Goal: Task Accomplishment & Management: Use online tool/utility

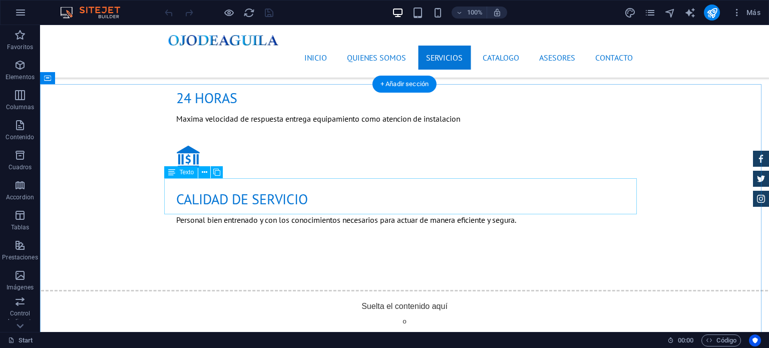
scroll to position [1202, 0]
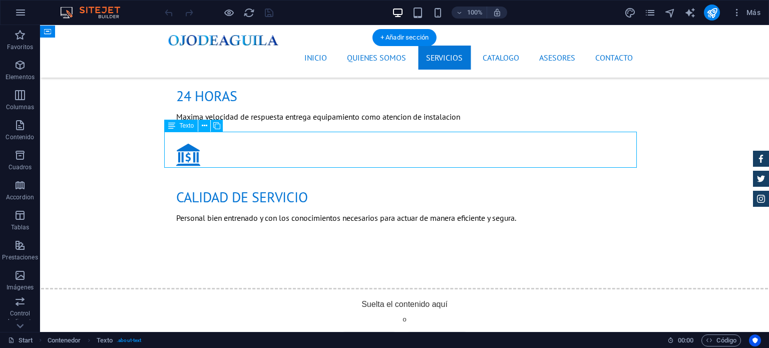
scroll to position [1214, 0]
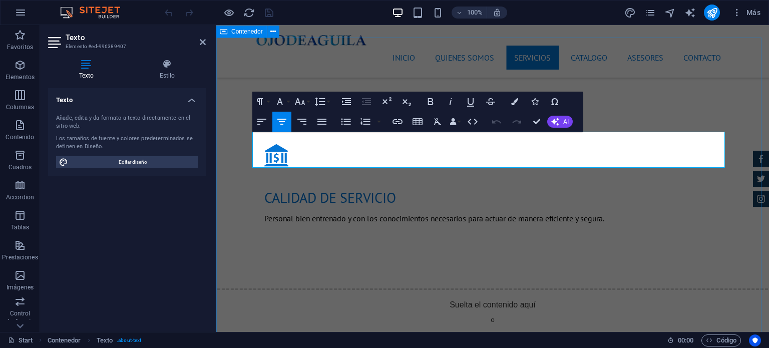
drag, startPoint x: 705, startPoint y: 162, endPoint x: 247, endPoint y: 134, distance: 458.6
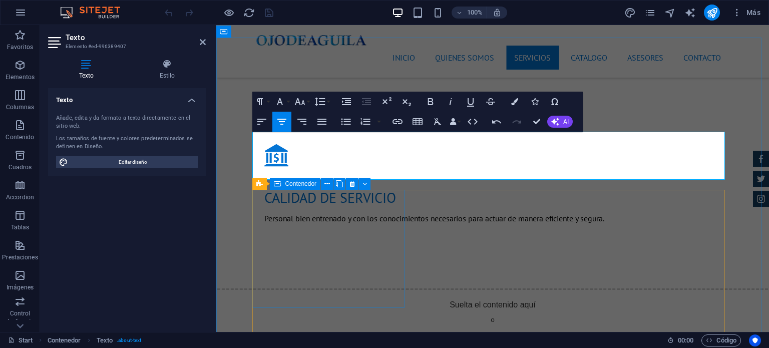
scroll to position [3866, 3]
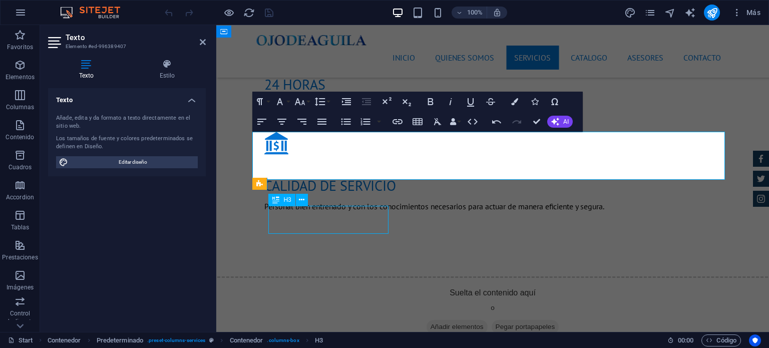
scroll to position [1202, 0]
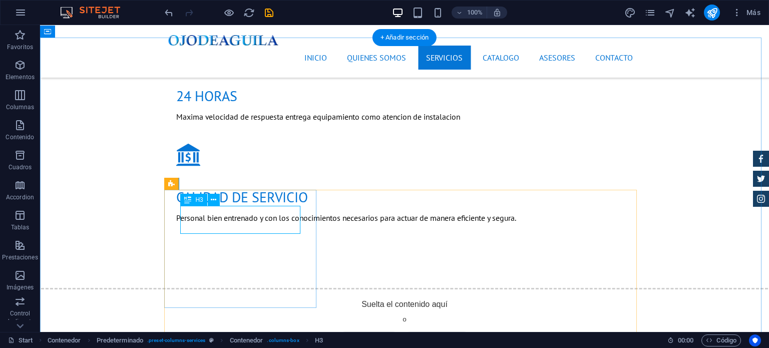
scroll to position [1214, 0]
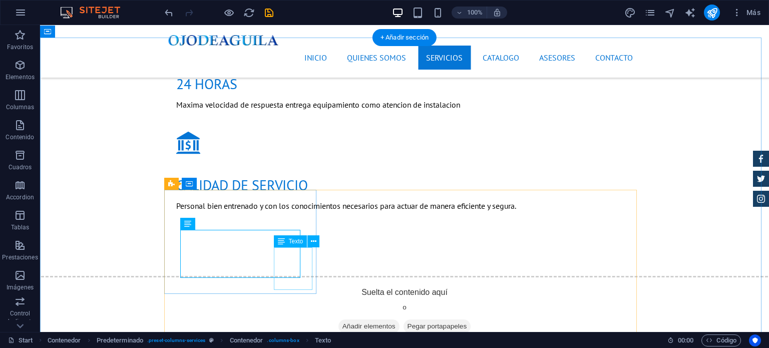
scroll to position [1202, 0]
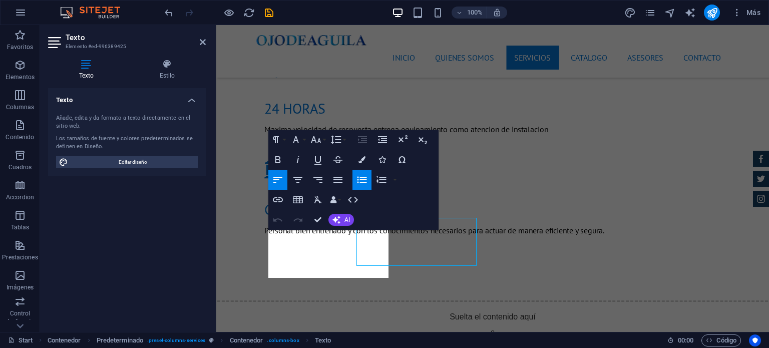
scroll to position [1214, 0]
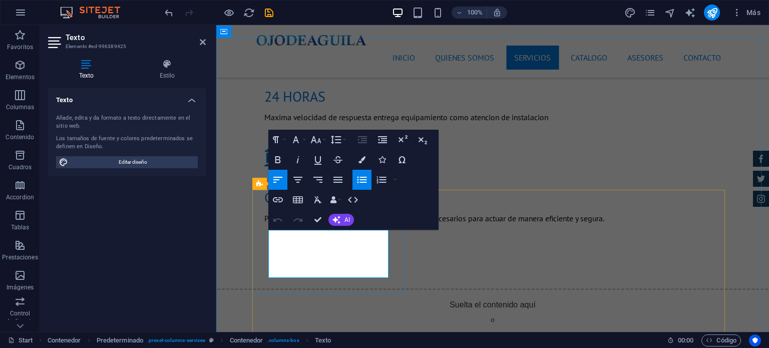
drag, startPoint x: 326, startPoint y: 237, endPoint x: 270, endPoint y: 237, distance: 56.1
drag, startPoint x: 324, startPoint y: 250, endPoint x: 271, endPoint y: 250, distance: 52.1
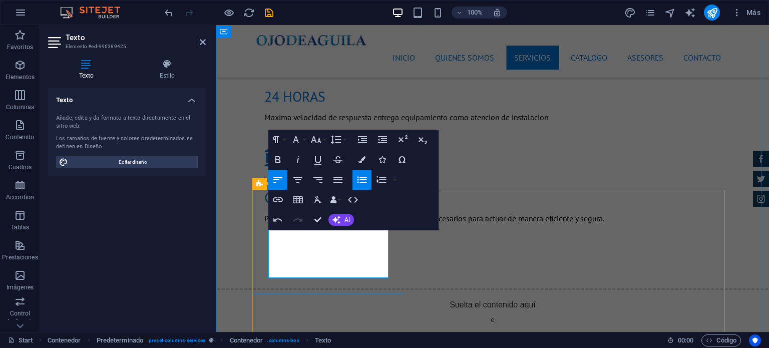
drag, startPoint x: 325, startPoint y: 261, endPoint x: 278, endPoint y: 263, distance: 46.6
drag, startPoint x: 327, startPoint y: 237, endPoint x: 308, endPoint y: 239, distance: 19.2
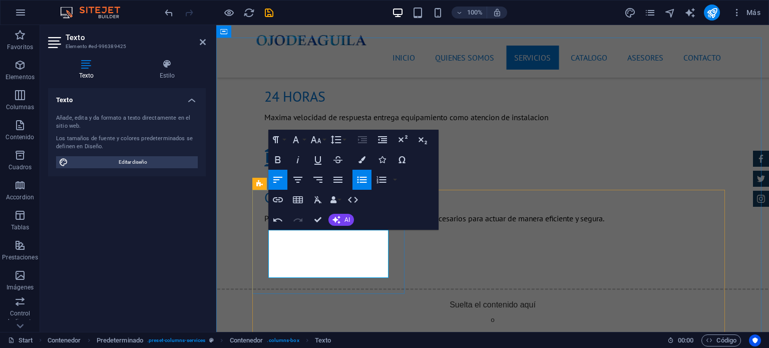
drag, startPoint x: 296, startPoint y: 248, endPoint x: 278, endPoint y: 248, distance: 18.5
drag, startPoint x: 313, startPoint y: 249, endPoint x: 299, endPoint y: 249, distance: 14.5
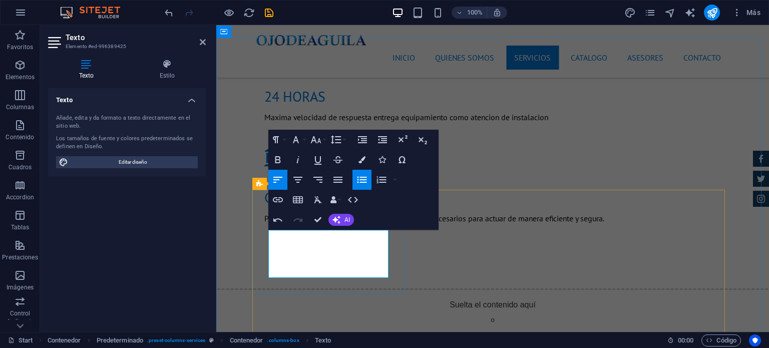
drag, startPoint x: 336, startPoint y: 260, endPoint x: 281, endPoint y: 260, distance: 54.1
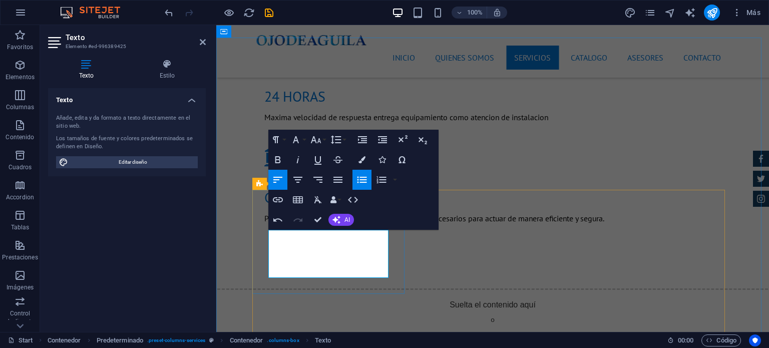
drag, startPoint x: 323, startPoint y: 272, endPoint x: 275, endPoint y: 272, distance: 47.6
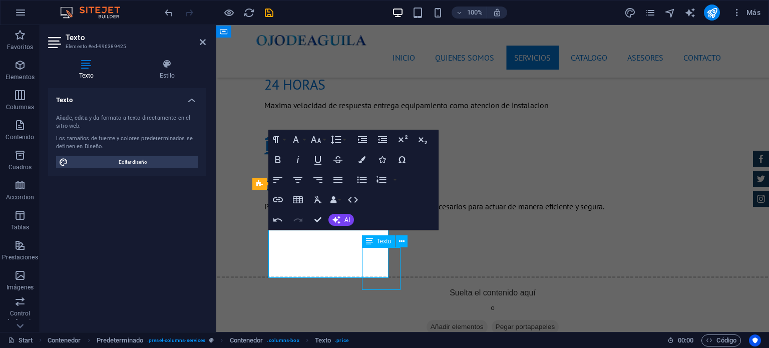
scroll to position [1202, 0]
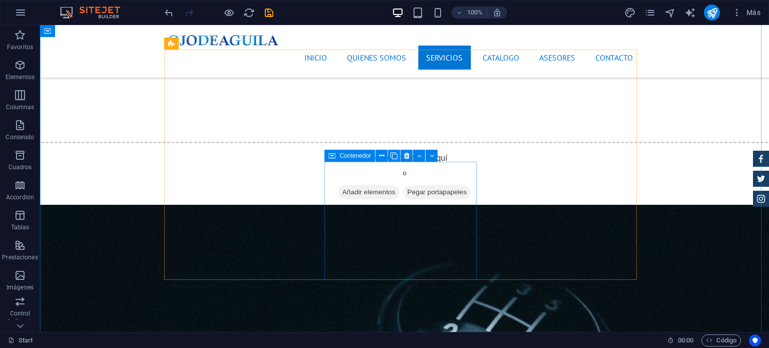
scroll to position [1350, 0]
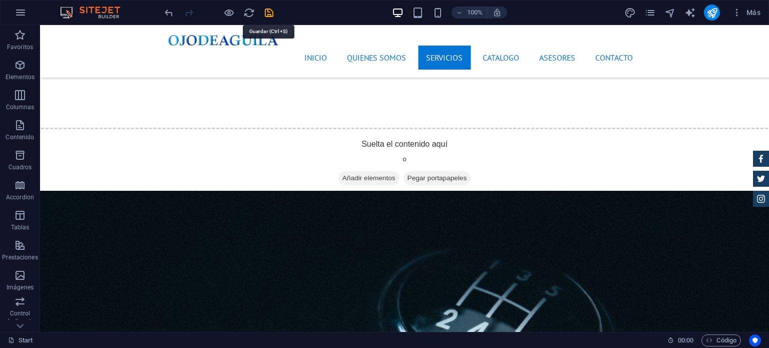
click at [269, 16] on icon "save" at bounding box center [269, 13] width 12 height 12
checkbox input "false"
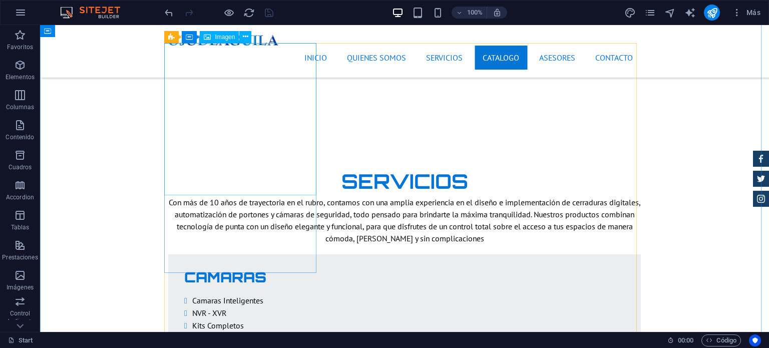
scroll to position [1751, 0]
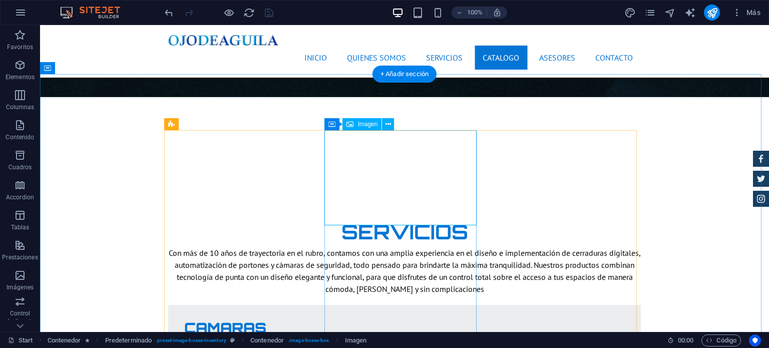
click at [373, 126] on span "Imagen" at bounding box center [368, 124] width 20 height 6
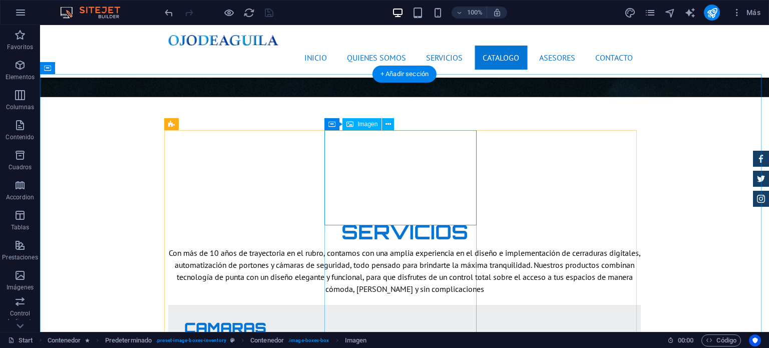
scroll to position [1763, 0]
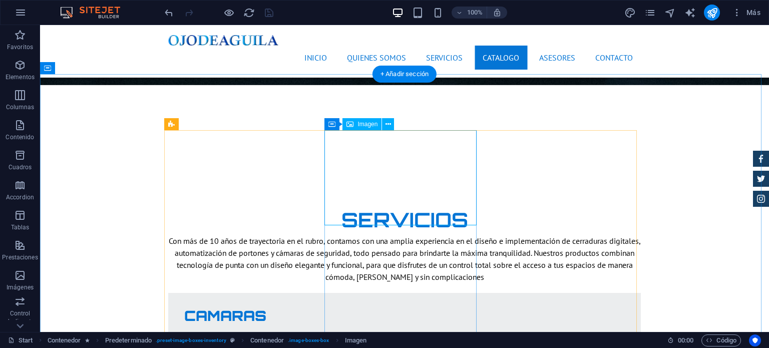
select select "%"
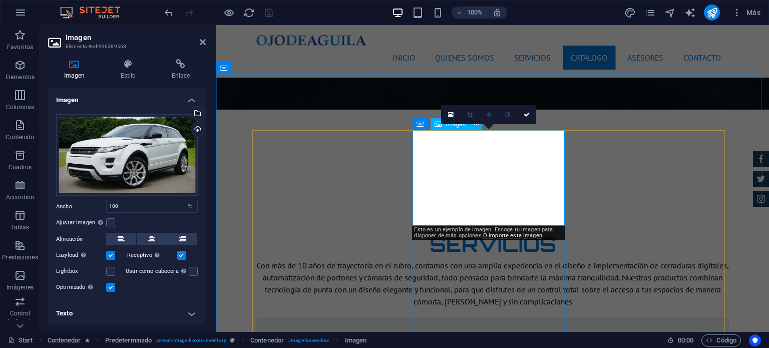
click at [133, 165] on div "Arrastra archivos aquí, haz clic para escoger archivos o selecciona archivos de…" at bounding box center [127, 155] width 142 height 82
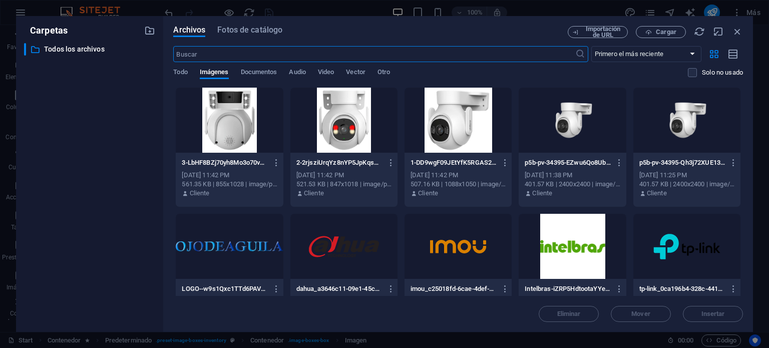
scroll to position [1877, 0]
click at [661, 32] on span "Cargar" at bounding box center [666, 32] width 21 height 6
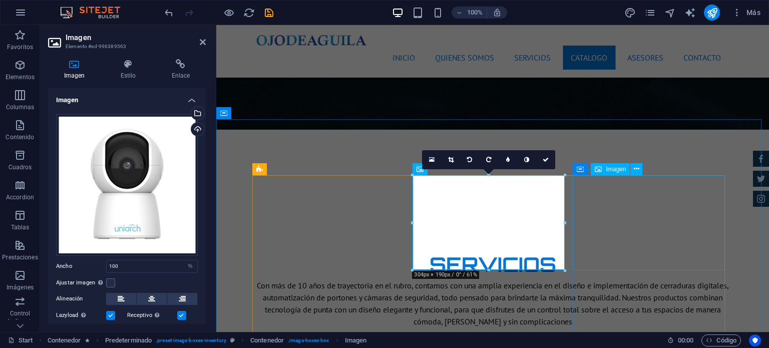
scroll to position [1709, 0]
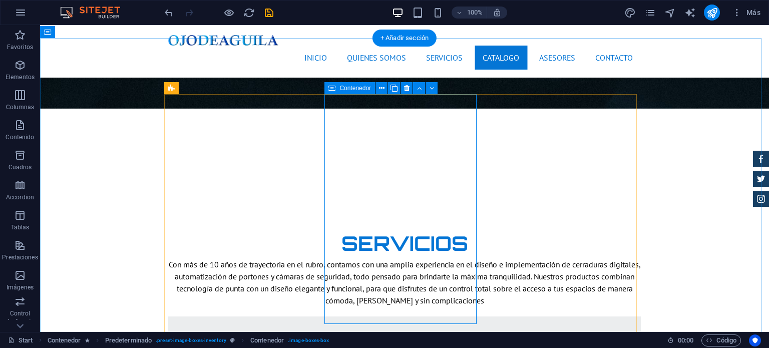
scroll to position [1797, 0]
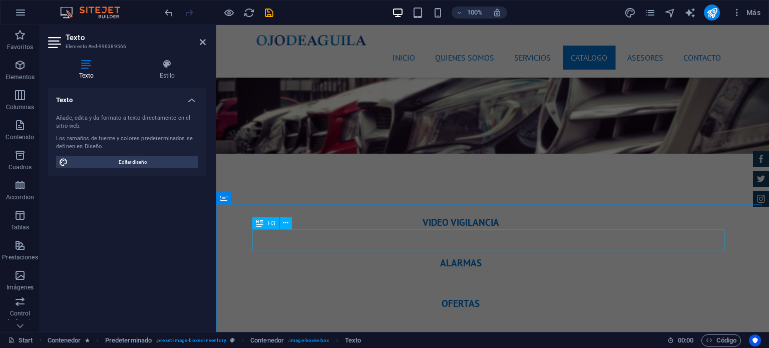
scroll to position [2861, 0]
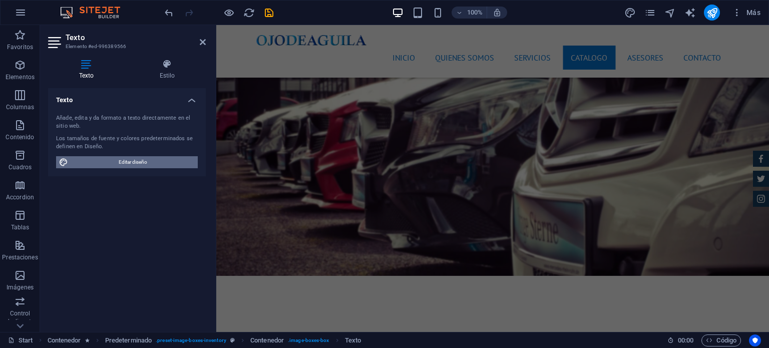
click at [148, 157] on span "Editar diseño" at bounding box center [133, 162] width 124 height 12
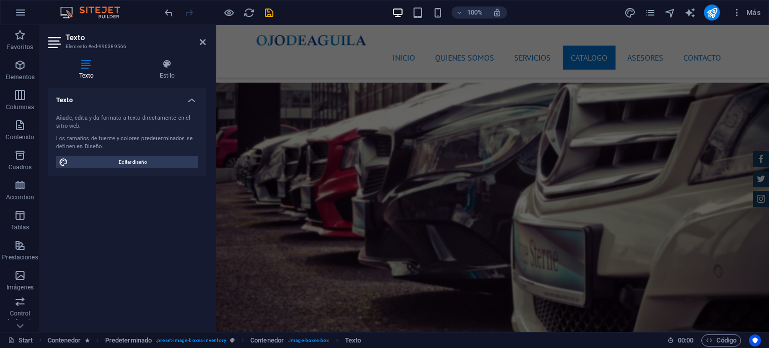
select select "px"
select select "400"
select select "px"
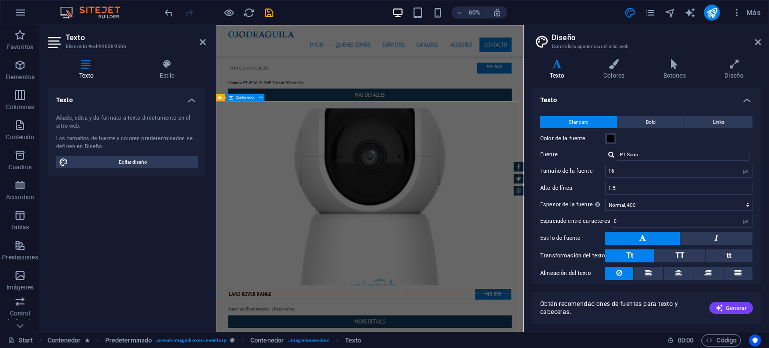
scroll to position [4019, 0]
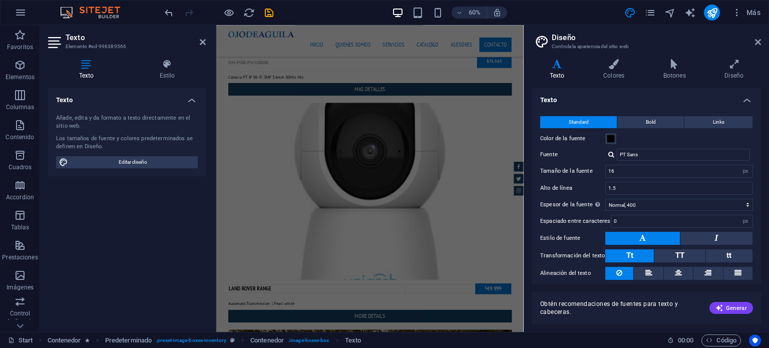
click at [143, 242] on div "Texto Añade, edita y da formato a texto directamente en el sitio web. Los tamañ…" at bounding box center [127, 206] width 158 height 236
click at [200, 41] on icon at bounding box center [203, 42] width 6 height 8
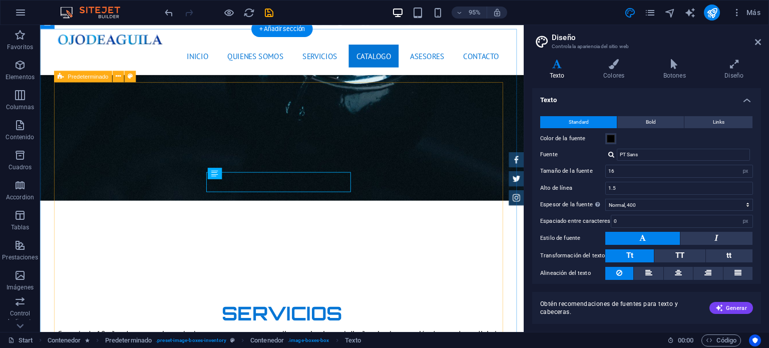
scroll to position [1673, 0]
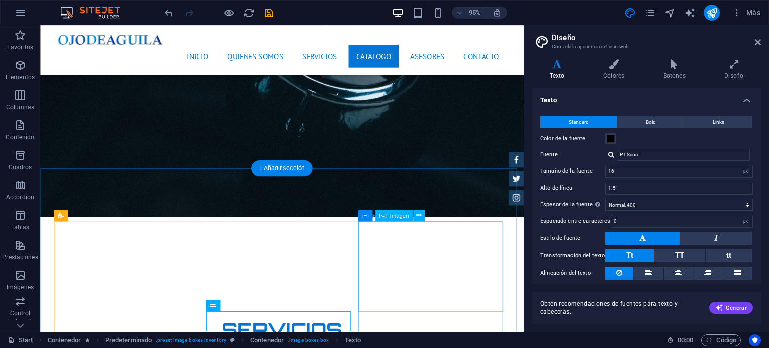
select select "%"
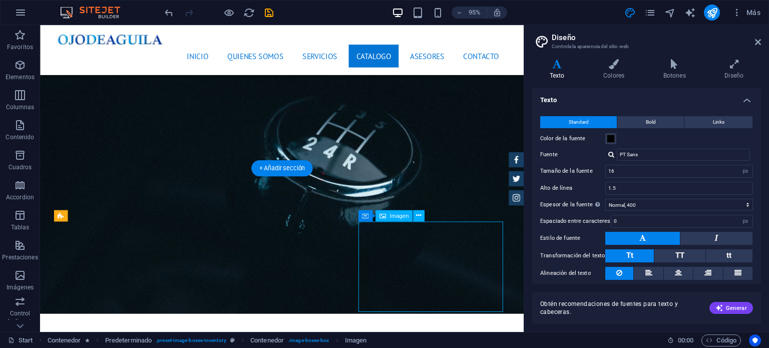
scroll to position [1775, 0]
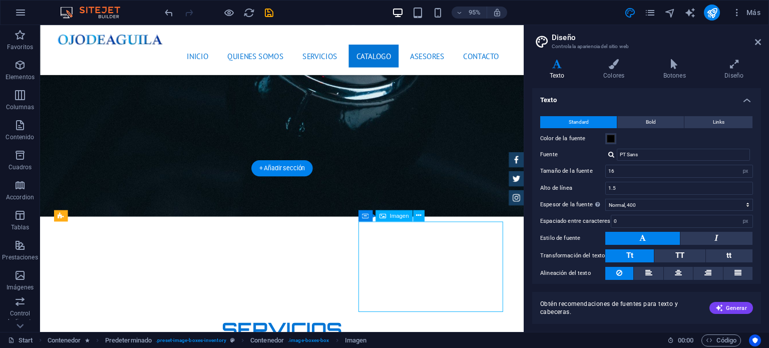
select select "%"
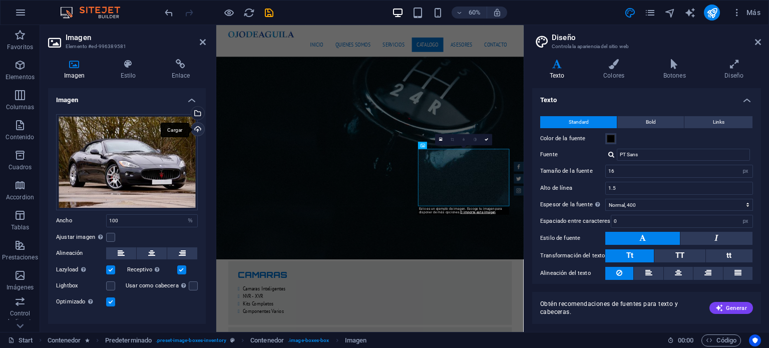
click at [196, 131] on div "Cargar" at bounding box center [196, 130] width 15 height 15
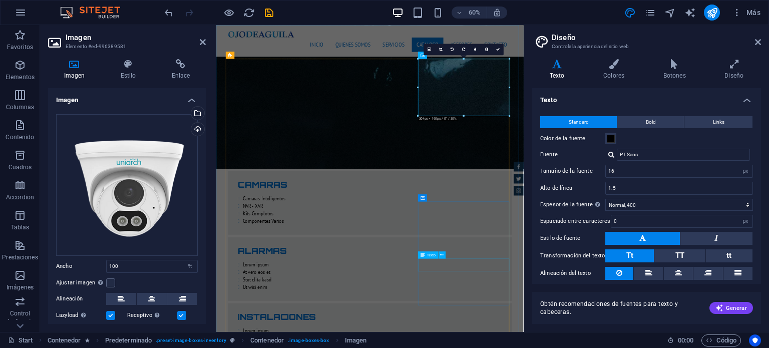
scroll to position [1725, 0]
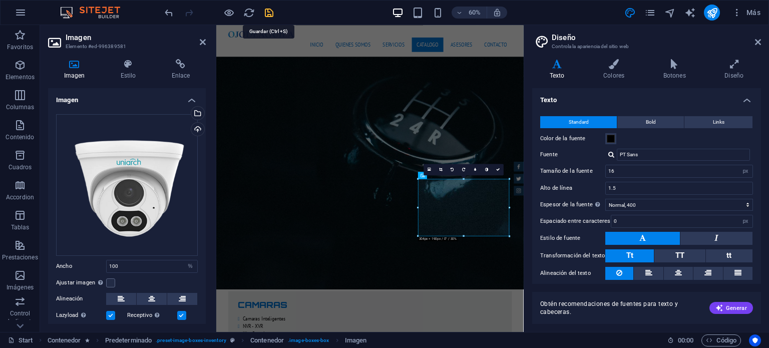
click at [269, 8] on icon "save" at bounding box center [269, 13] width 12 height 12
checkbox input "false"
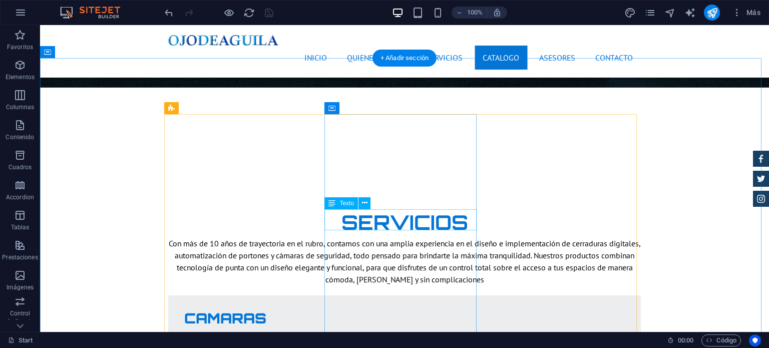
scroll to position [1759, 0]
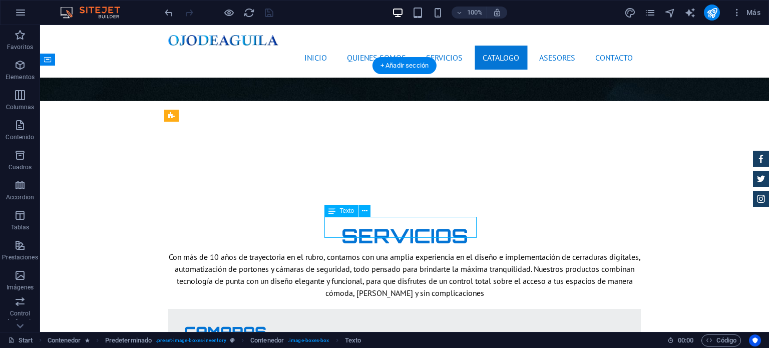
scroll to position [1771, 0]
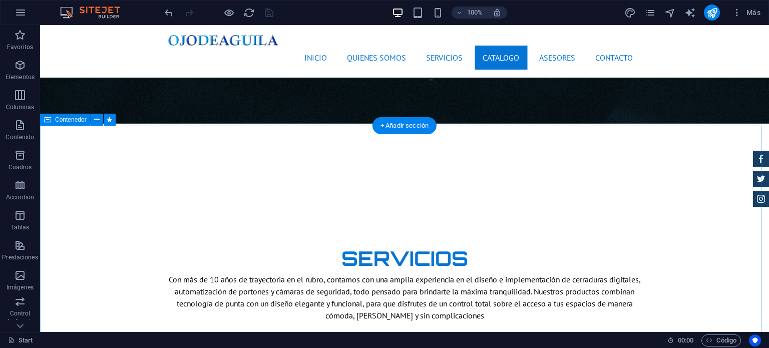
scroll to position [1759, 0]
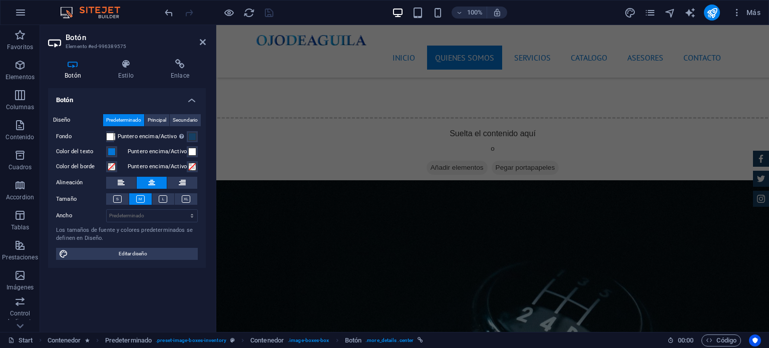
scroll to position [0, 0]
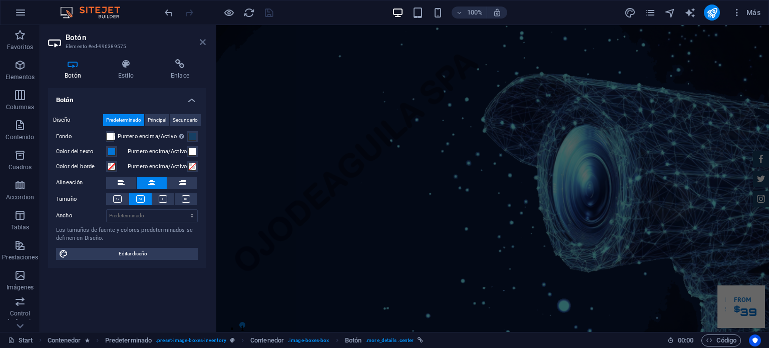
click at [202, 41] on icon at bounding box center [203, 42] width 6 height 8
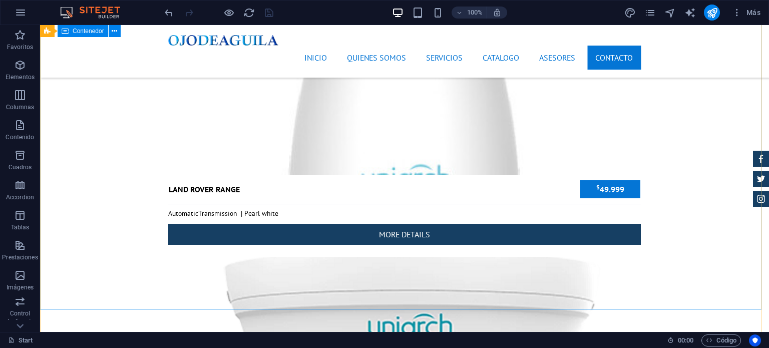
scroll to position [3998, 0]
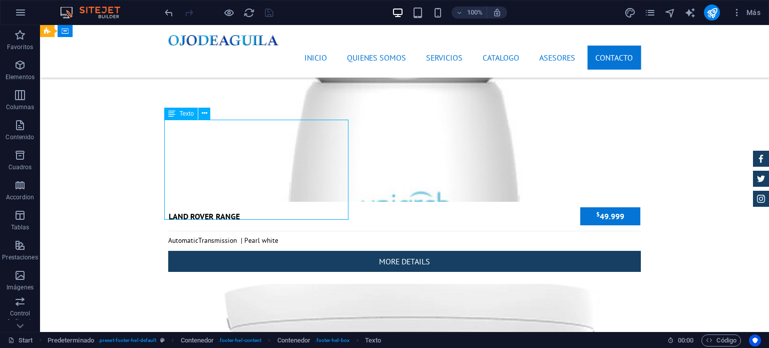
scroll to position [4010, 0]
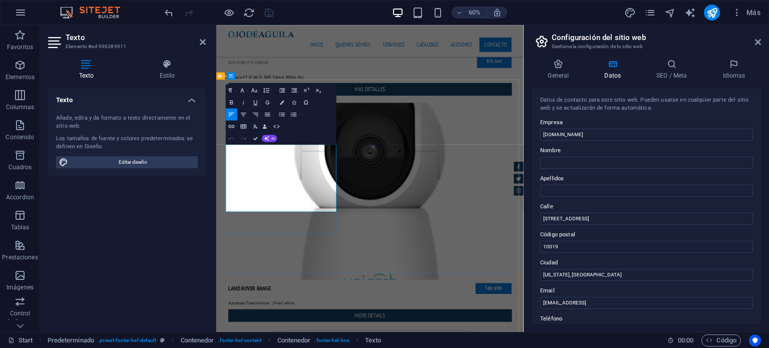
drag, startPoint x: 311, startPoint y: 275, endPoint x: 245, endPoint y: 271, distance: 66.2
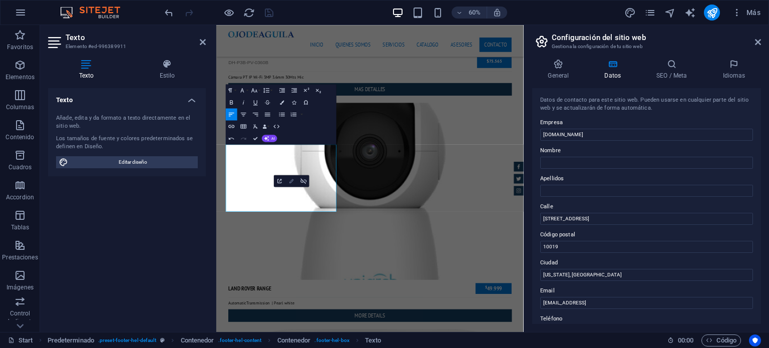
click at [294, 181] on icon "button" at bounding box center [291, 180] width 7 height 7
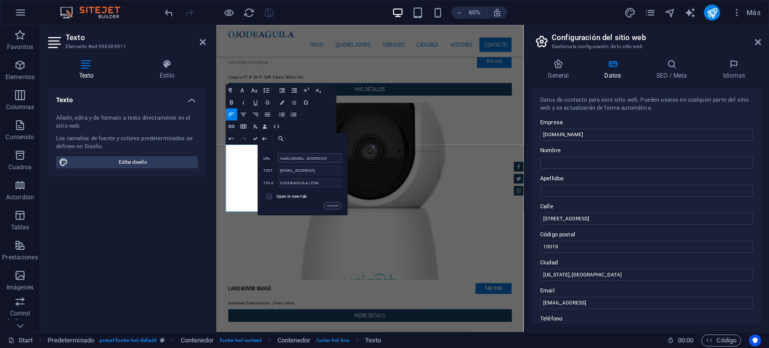
scroll to position [0, 41]
drag, startPoint x: 279, startPoint y: 158, endPoint x: 321, endPoint y: 158, distance: 41.6
click at [321, 158] on input "mailto:[EMAIL_ADDRESS]" at bounding box center [310, 158] width 64 height 10
drag, startPoint x: 276, startPoint y: 156, endPoint x: 298, endPoint y: 159, distance: 22.2
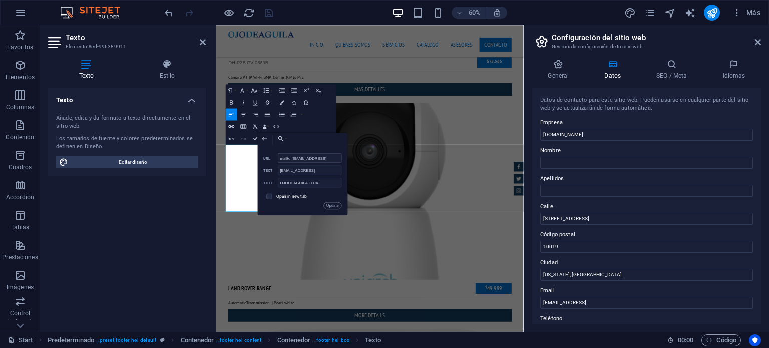
click at [298, 159] on div "mailto:[EMAIL_ADDRESS] URL" at bounding box center [303, 158] width 78 height 10
drag, startPoint x: 291, startPoint y: 157, endPoint x: 345, endPoint y: 160, distance: 54.1
click at [345, 160] on div "Back Choose Link Start Subpage Legal Notice Privacy Seleccionar archivo ... mai…" at bounding box center [303, 174] width 90 height 83
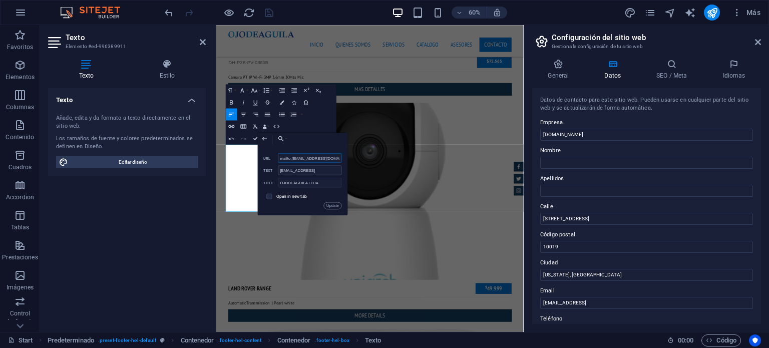
type input "mailto:[EMAIL_ADDRESS][DOMAIN_NAME]"
drag, startPoint x: 280, startPoint y: 168, endPoint x: 353, endPoint y: 174, distance: 72.4
click at [348, 174] on div "Back Choose Link Start Subpage Legal Notice Privacy Seleccionar archivo ... mai…" at bounding box center [303, 174] width 90 height 83
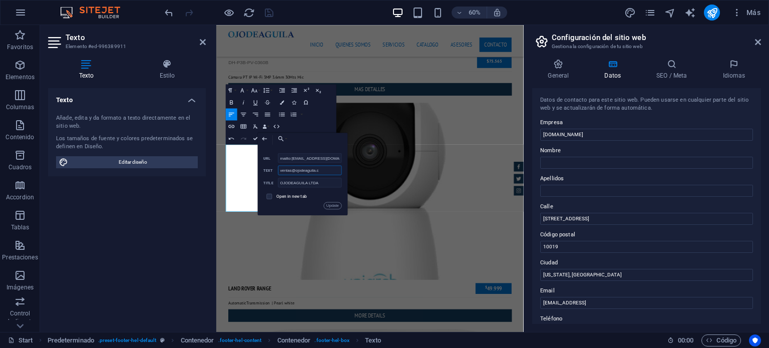
type input "[EMAIL_ADDRESS][DOMAIN_NAME]"
click at [335, 206] on button "Update" at bounding box center [333, 205] width 18 height 7
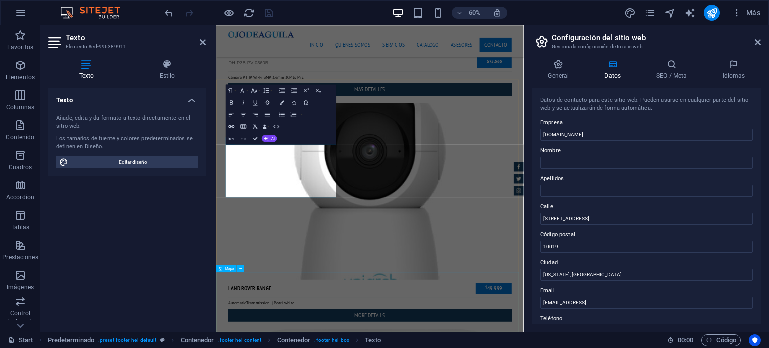
drag, startPoint x: 355, startPoint y: 486, endPoint x: 489, endPoint y: 314, distance: 218.5
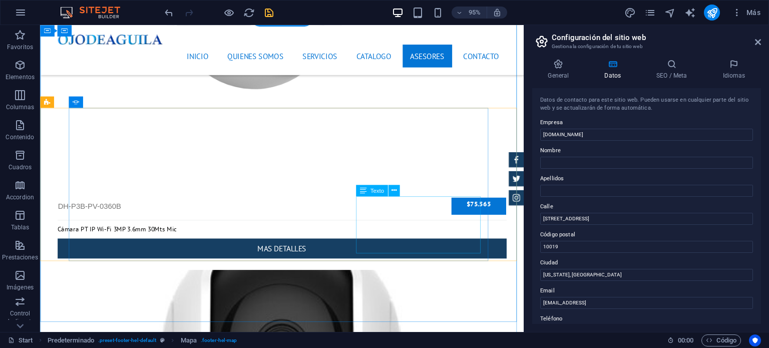
scroll to position [3655, 0]
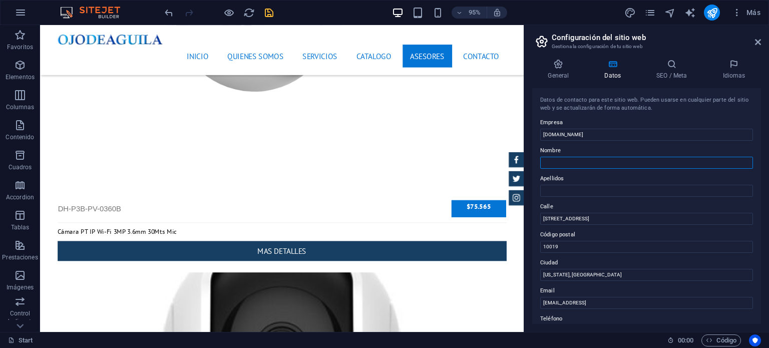
click at [563, 165] on input "Nombre" at bounding box center [646, 163] width 213 height 12
type input "OJODEAGUILA"
click at [566, 191] on input "Apellidos" at bounding box center [646, 191] width 213 height 12
type input "LTDA"
click at [567, 222] on input "[STREET_ADDRESS]" at bounding box center [646, 219] width 213 height 12
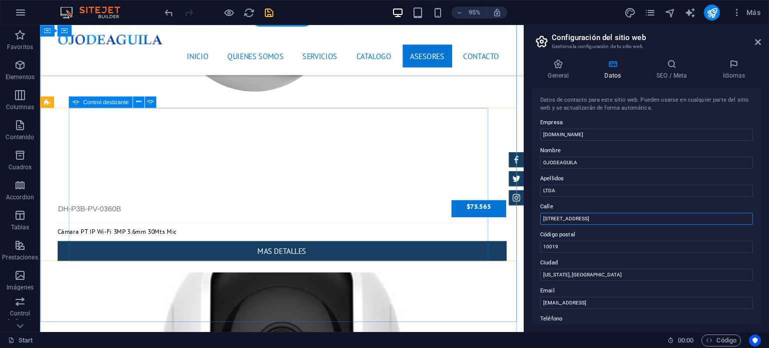
drag, startPoint x: 626, startPoint y: 245, endPoint x: 510, endPoint y: 232, distance: 116.4
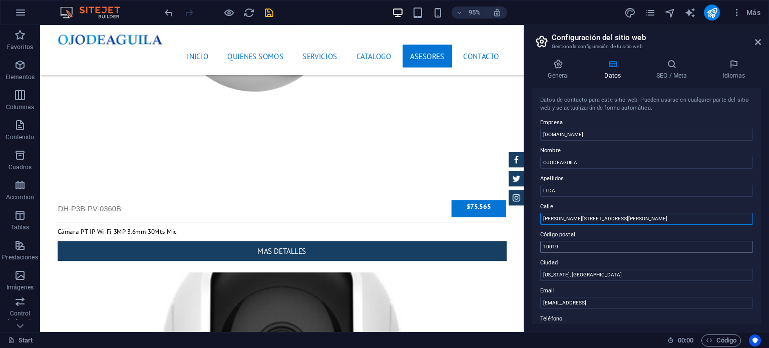
type input "[PERSON_NAME][STREET_ADDRESS][PERSON_NAME]"
drag, startPoint x: 557, startPoint y: 247, endPoint x: 543, endPoint y: 251, distance: 14.9
click at [543, 251] on input "10019" at bounding box center [646, 247] width 213 height 12
drag, startPoint x: 613, startPoint y: 303, endPoint x: 544, endPoint y: 300, distance: 68.7
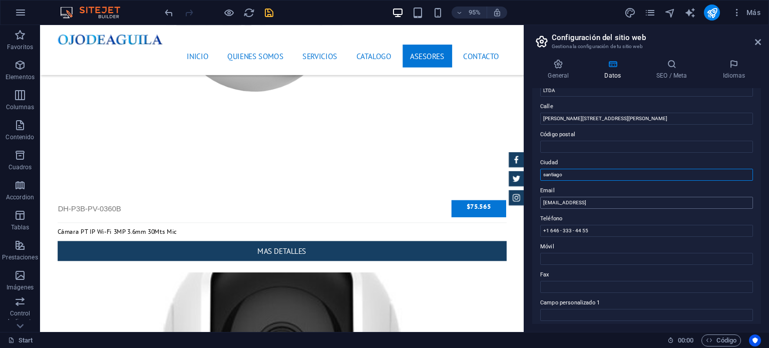
type input "santiago"
click at [610, 201] on input "[EMAIL_ADDRESS]" at bounding box center [646, 203] width 213 height 12
drag, startPoint x: 663, startPoint y: 203, endPoint x: 533, endPoint y: 208, distance: 129.8
click at [533, 208] on div "Datos de contacto para este sitio web. Pueden usarse en cualquier parte del sit…" at bounding box center [646, 206] width 229 height 236
type input "[EMAIL_ADDRESS][DOMAIN_NAME]"
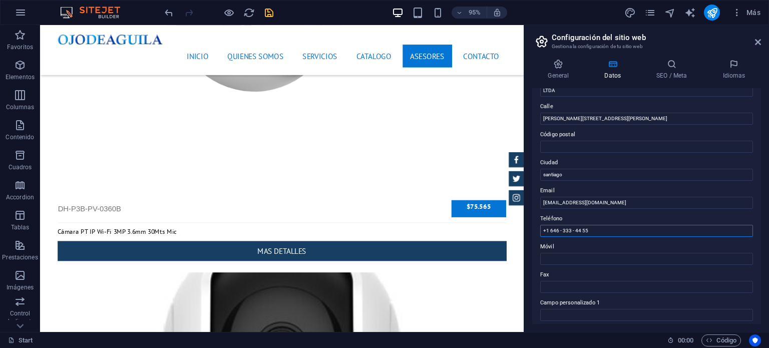
drag, startPoint x: 591, startPoint y: 229, endPoint x: 545, endPoint y: 228, distance: 45.6
click at [545, 228] on input "+1 646 - 333 - 44 55" at bounding box center [646, 231] width 213 height 12
type input "[PHONE_NUMBER]"
click at [564, 258] on input "Móvil" at bounding box center [646, 259] width 213 height 12
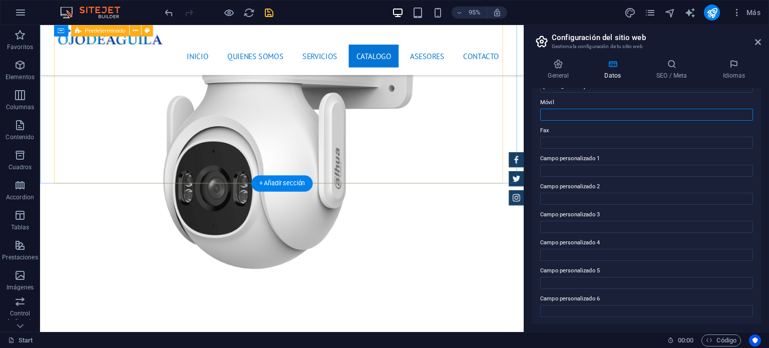
scroll to position [3405, 0]
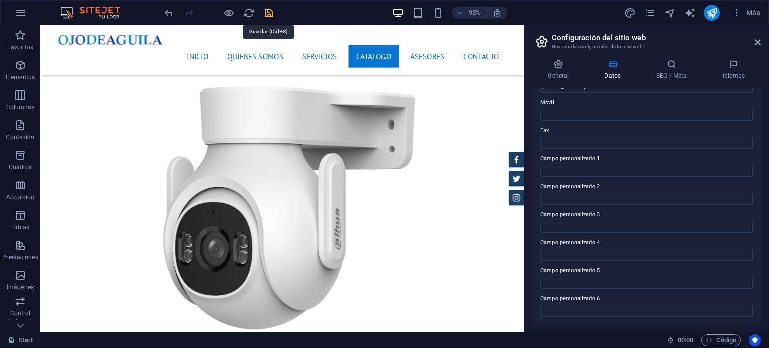
click at [268, 14] on icon "save" at bounding box center [269, 13] width 12 height 12
checkbox input "false"
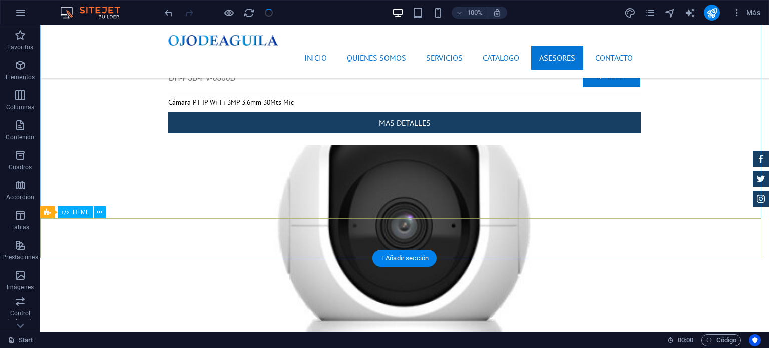
scroll to position [3847, 0]
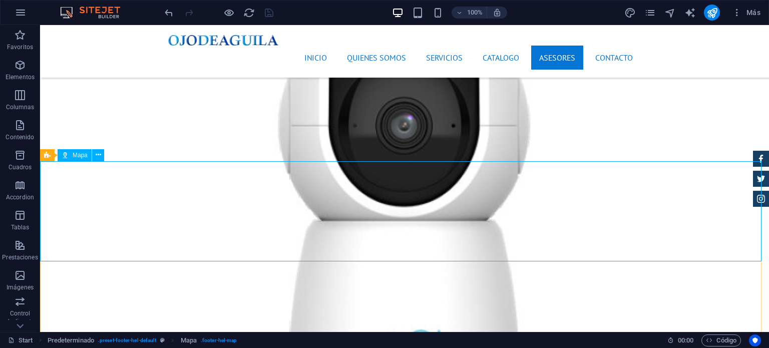
click at [82, 158] on span "Mapa" at bounding box center [80, 155] width 15 height 6
click at [79, 158] on span "Mapa" at bounding box center [80, 155] width 15 height 6
click at [98, 156] on icon at bounding box center [99, 155] width 6 height 11
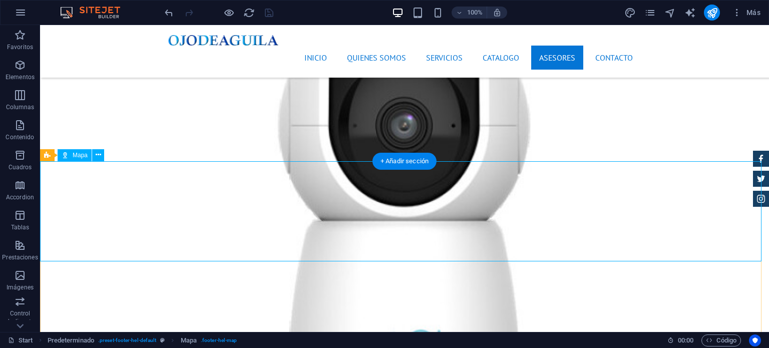
select select "1"
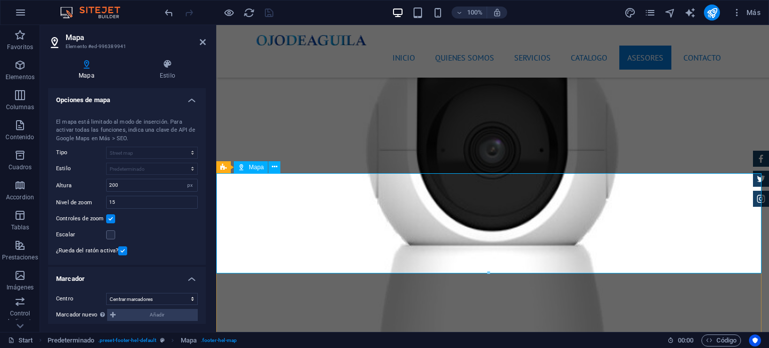
click at [201, 42] on icon at bounding box center [203, 42] width 6 height 8
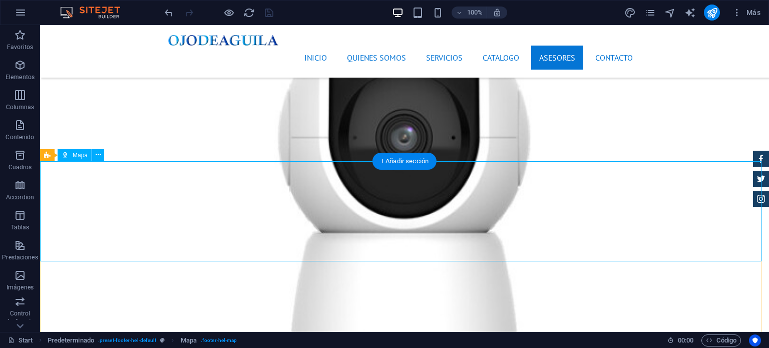
select select "1"
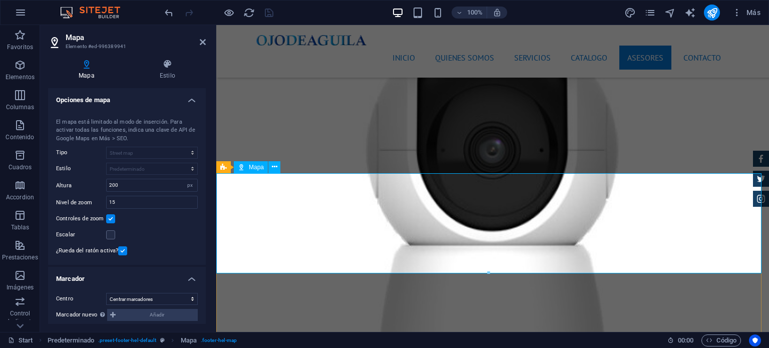
click at [270, 166] on button at bounding box center [274, 167] width 12 height 12
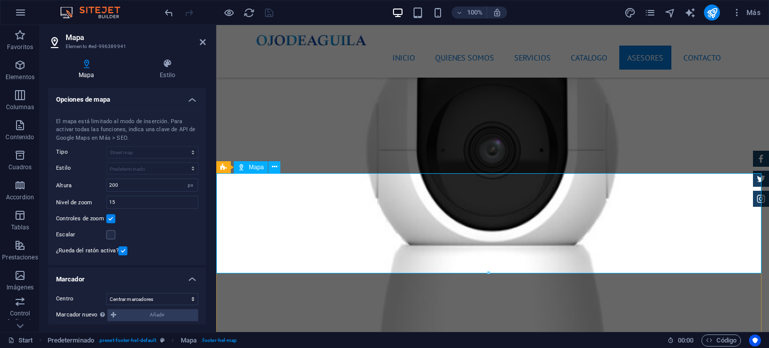
click at [255, 168] on span "Mapa" at bounding box center [256, 167] width 15 height 6
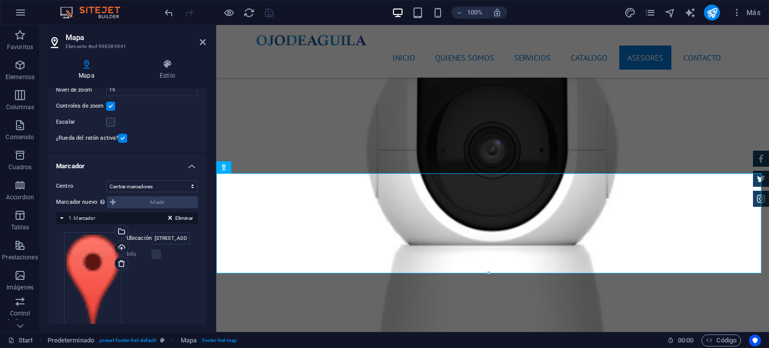
scroll to position [137, 0]
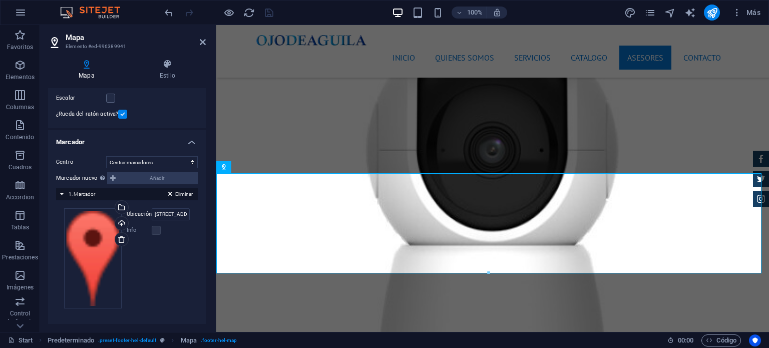
click at [145, 214] on label "Ubicación" at bounding box center [139, 214] width 25 height 12
click at [152, 214] on input "[STREET_ADDRESS][US_STATE]" at bounding box center [171, 214] width 38 height 12
click at [164, 216] on input "[STREET_ADDRESS][US_STATE]" at bounding box center [171, 214] width 38 height 12
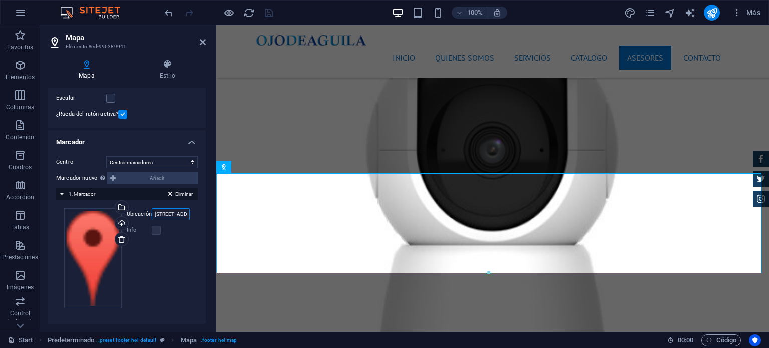
drag, startPoint x: 186, startPoint y: 212, endPoint x: 148, endPoint y: 219, distance: 38.7
click at [148, 219] on div "Ubicación [STREET_ADDRESS][US_STATE]" at bounding box center [158, 214] width 63 height 12
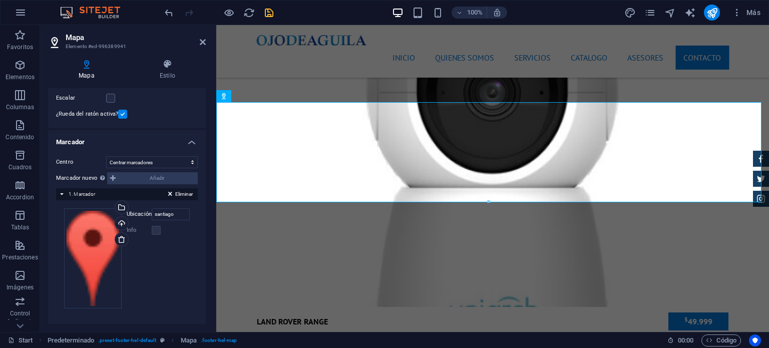
scroll to position [3898, 0]
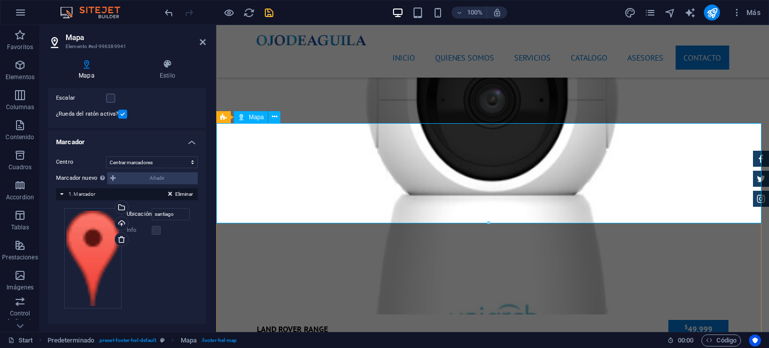
drag, startPoint x: 178, startPoint y: 213, endPoint x: 138, endPoint y: 218, distance: 39.8
click at [138, 218] on div "Ubicación [PERSON_NAME]" at bounding box center [158, 214] width 63 height 12
drag, startPoint x: 172, startPoint y: 214, endPoint x: 132, endPoint y: 217, distance: 40.2
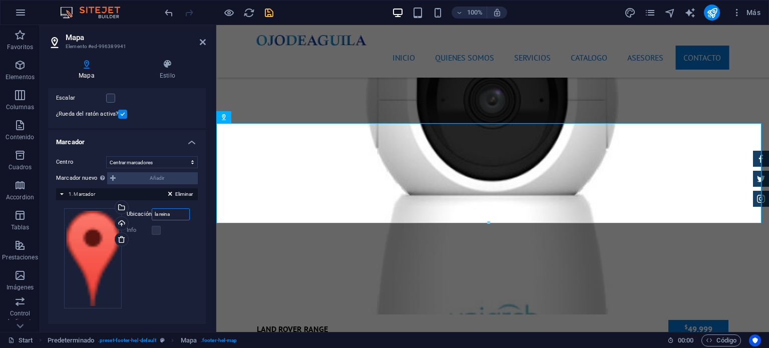
click at [132, 217] on div "Ubicación la reina" at bounding box center [158, 214] width 63 height 12
drag, startPoint x: 185, startPoint y: 212, endPoint x: 141, endPoint y: 214, distance: 44.1
click at [141, 214] on div "Ubicación aldea el encuentro" at bounding box center [158, 214] width 63 height 12
type input "la reina"
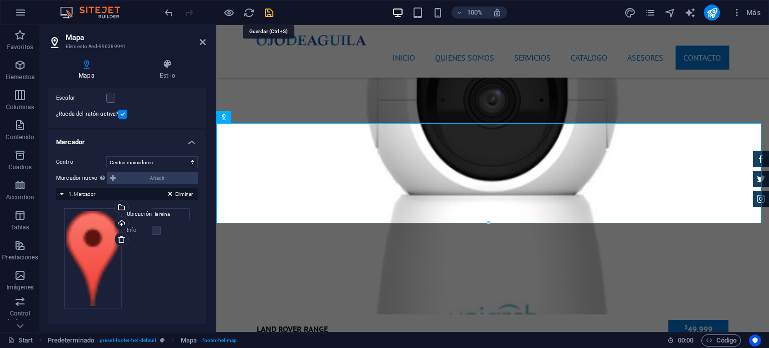
click at [265, 12] on icon "save" at bounding box center [269, 13] width 12 height 12
checkbox input "false"
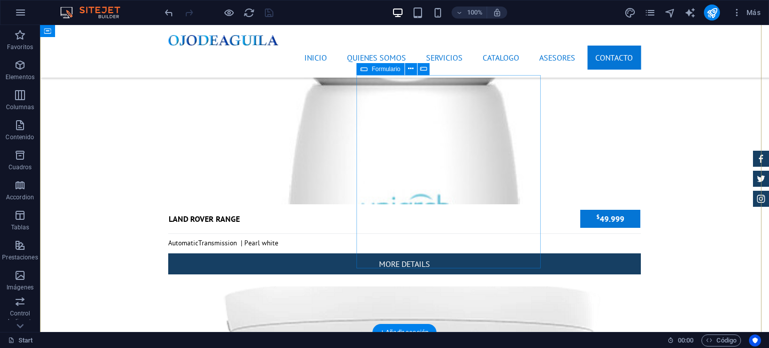
scroll to position [4098, 0]
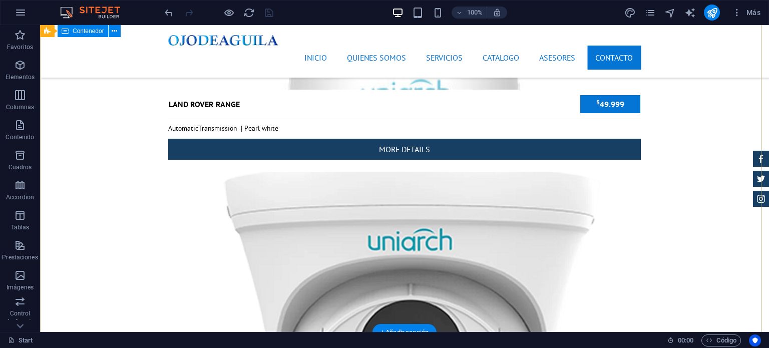
drag, startPoint x: 697, startPoint y: 220, endPoint x: 657, endPoint y: 198, distance: 45.5
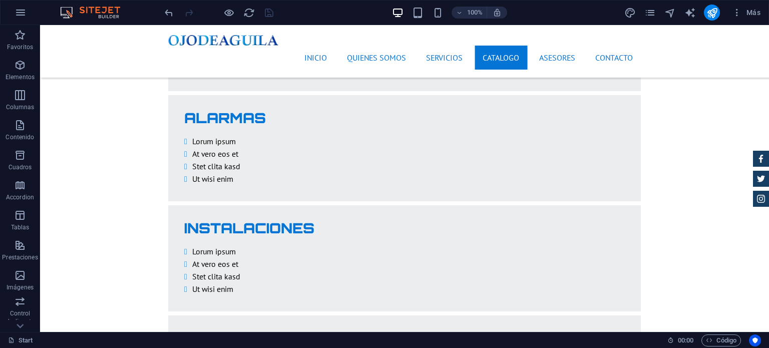
scroll to position [2058, 0]
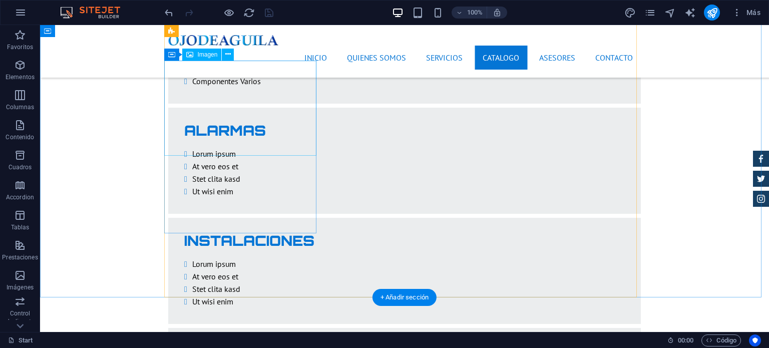
select select "%"
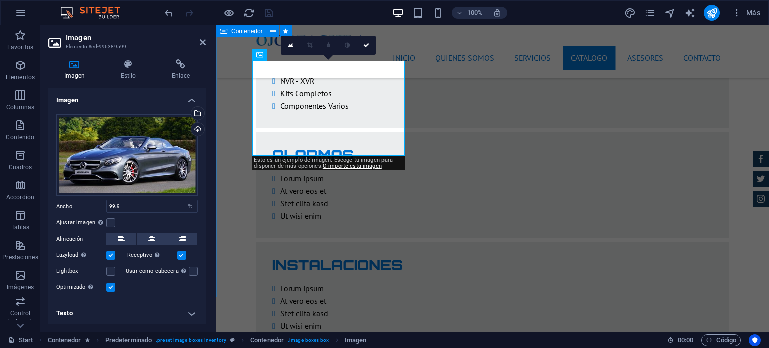
scroll to position [2070, 0]
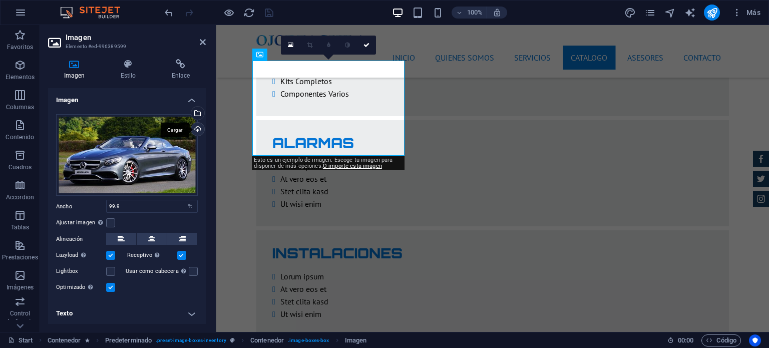
click at [196, 130] on div "Cargar" at bounding box center [196, 130] width 15 height 15
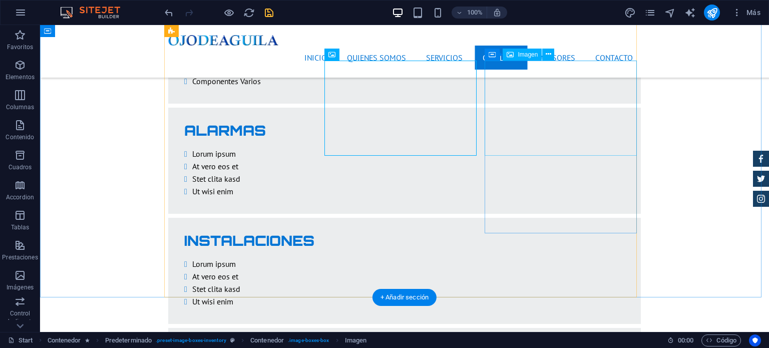
select select "%"
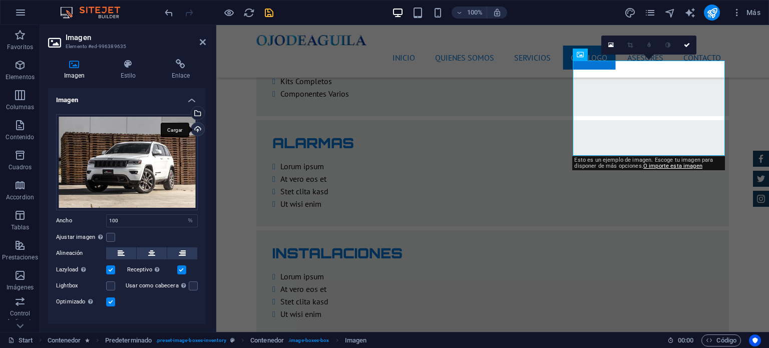
click at [194, 126] on div "Cargar" at bounding box center [196, 130] width 15 height 15
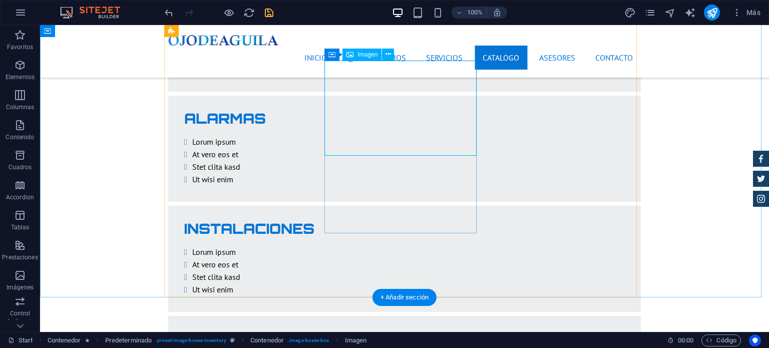
select select "%"
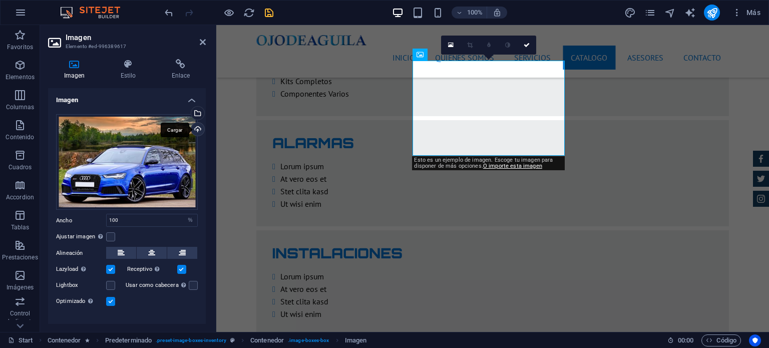
click at [192, 131] on div "Cargar" at bounding box center [196, 130] width 15 height 15
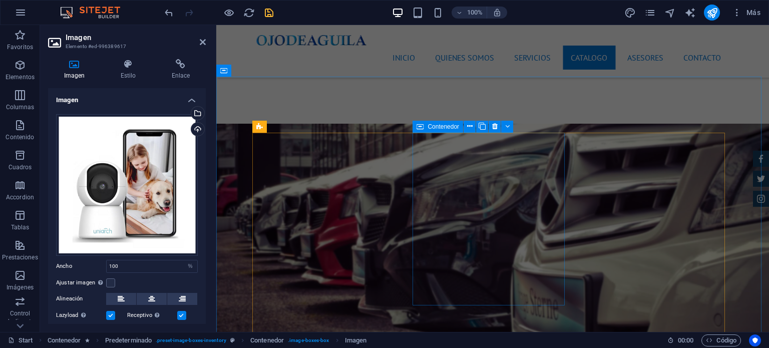
scroll to position [2722, 0]
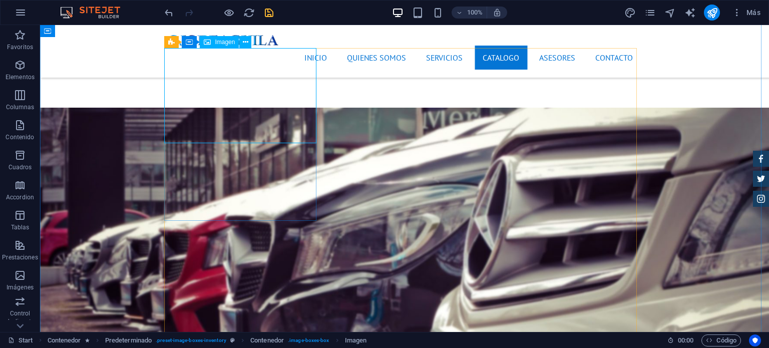
scroll to position [2722, 0]
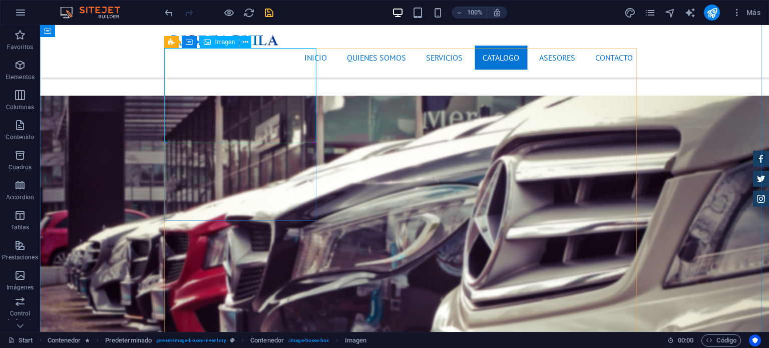
select select "%"
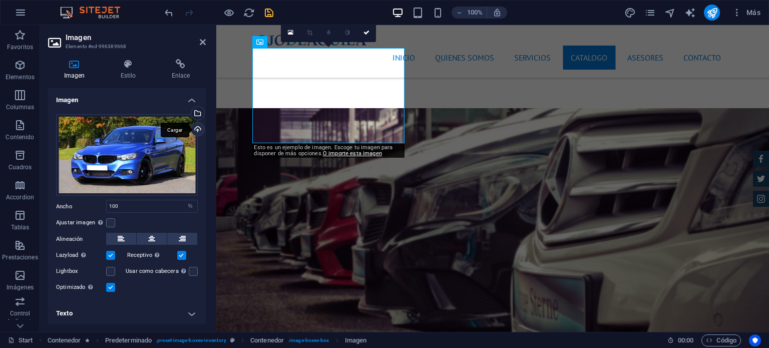
click at [198, 128] on div "Cargar" at bounding box center [196, 130] width 15 height 15
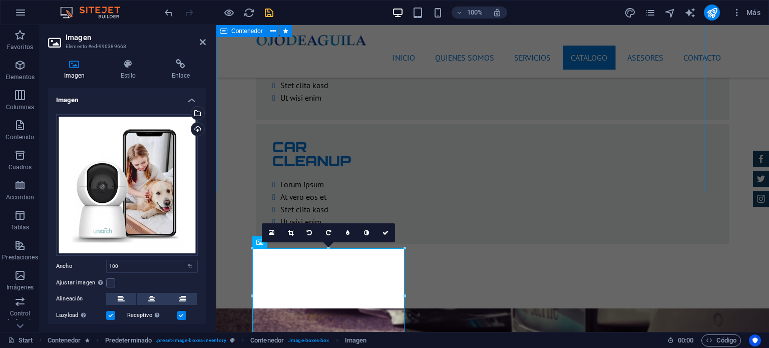
scroll to position [2672, 0]
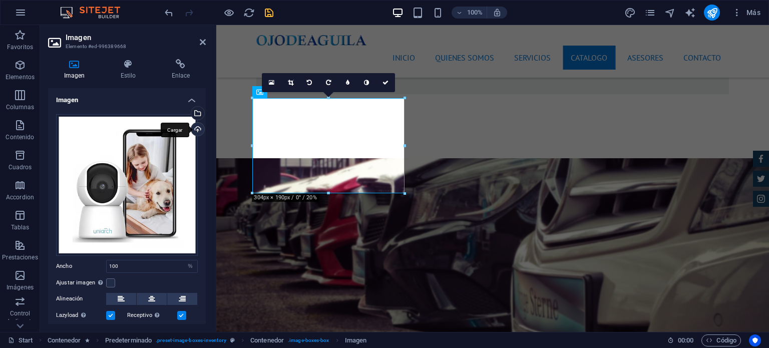
click at [195, 127] on div "Cargar" at bounding box center [196, 130] width 15 height 15
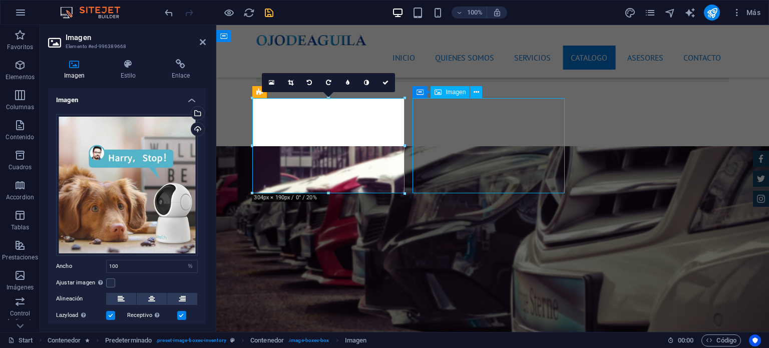
scroll to position [2659, 0]
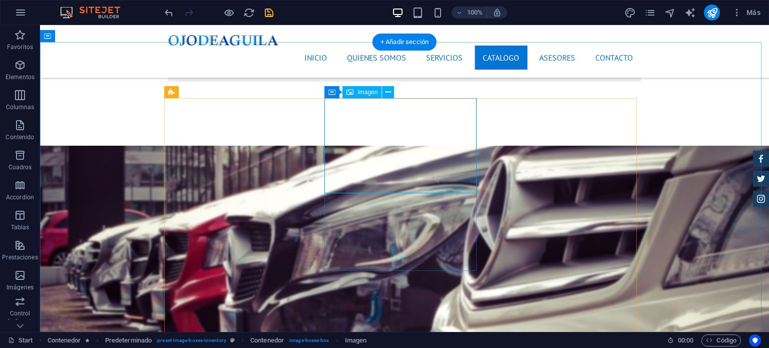
select select "%"
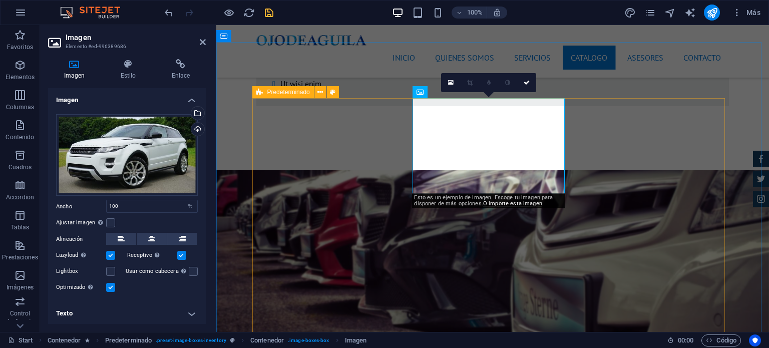
scroll to position [2672, 0]
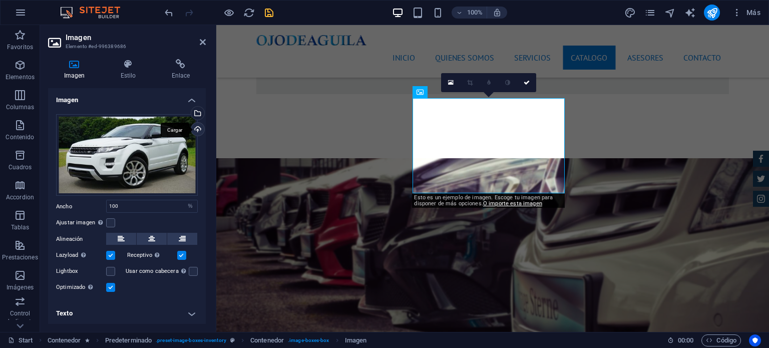
click at [191, 129] on div "Cargar" at bounding box center [196, 130] width 15 height 15
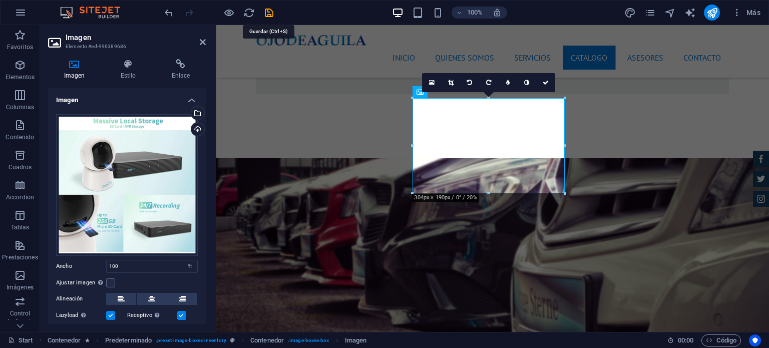
click at [270, 13] on icon "save" at bounding box center [269, 13] width 12 height 12
checkbox input "false"
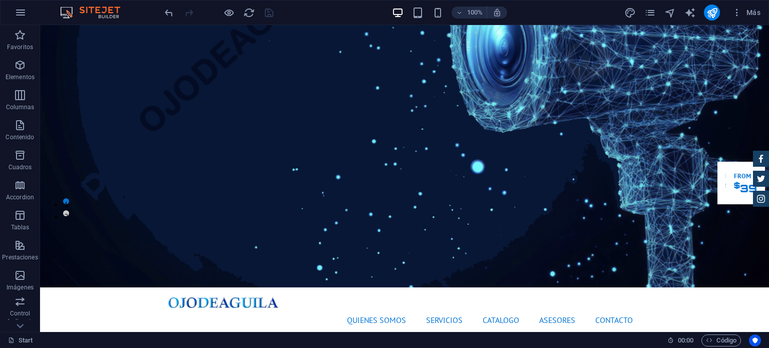
scroll to position [0, 0]
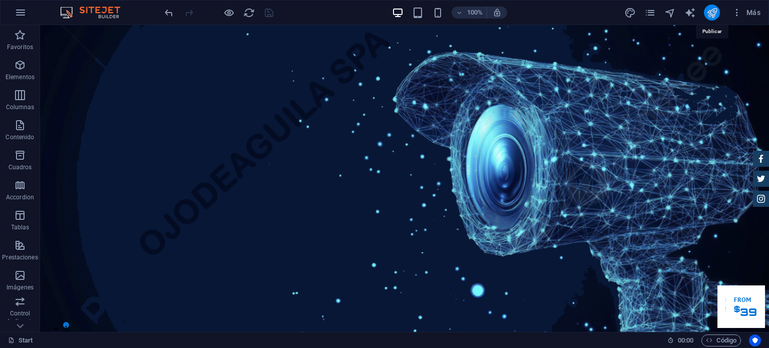
click at [716, 10] on icon "publish" at bounding box center [713, 13] width 12 height 12
